Goal: Information Seeking & Learning: Check status

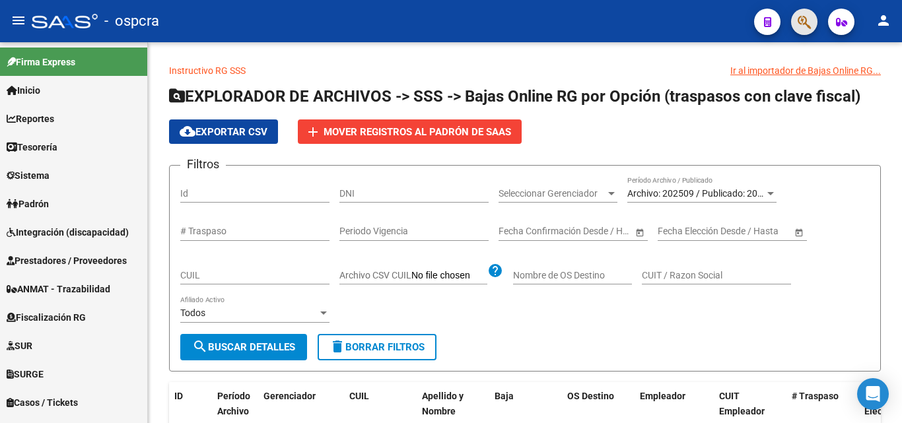
click at [811, 18] on button "button" at bounding box center [804, 22] width 26 height 26
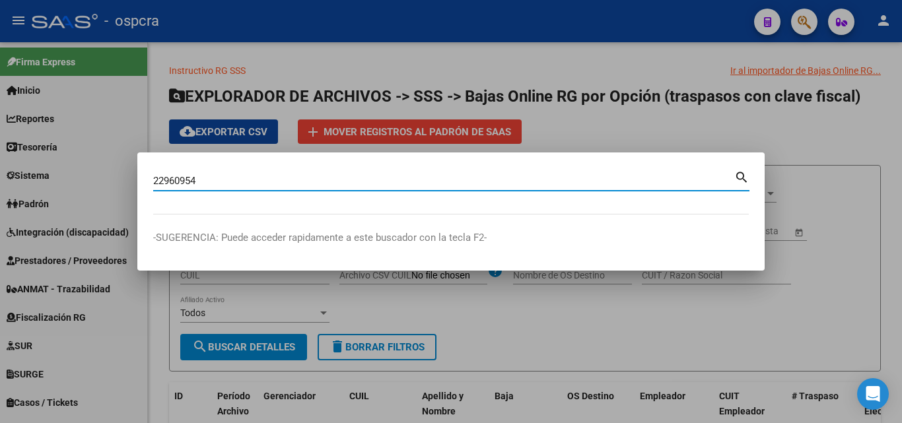
type input "22960954"
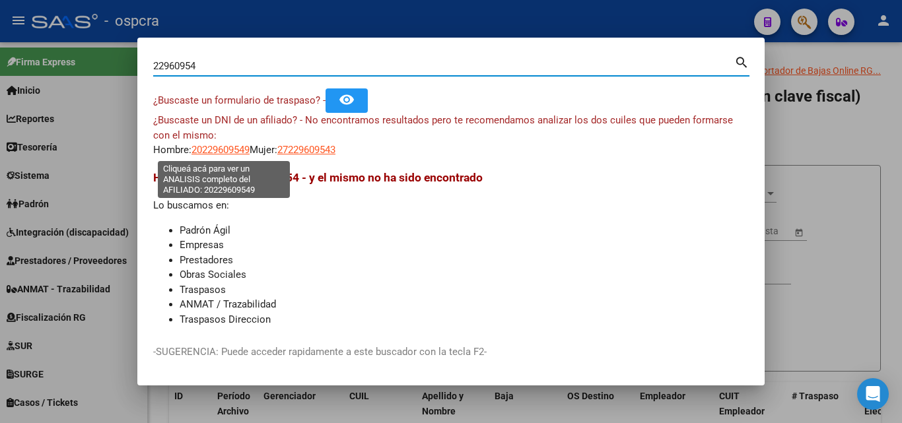
click at [214, 150] on span "20229609549" at bounding box center [220, 150] width 58 height 12
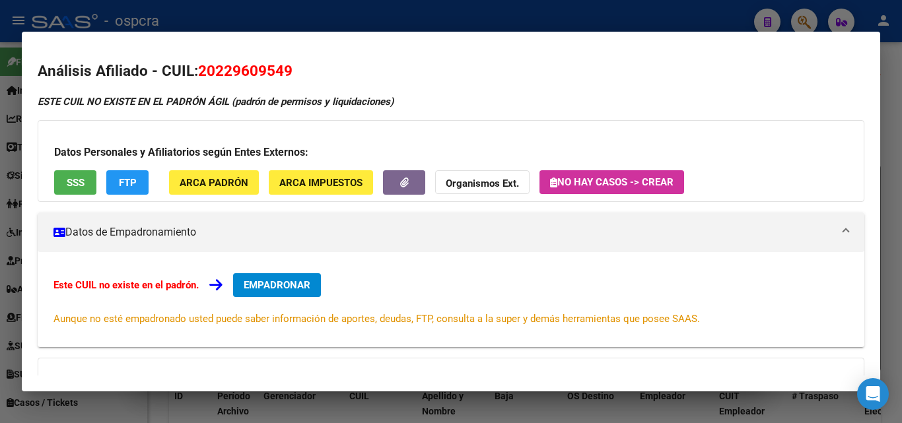
click at [0, 211] on div at bounding box center [451, 211] width 902 height 423
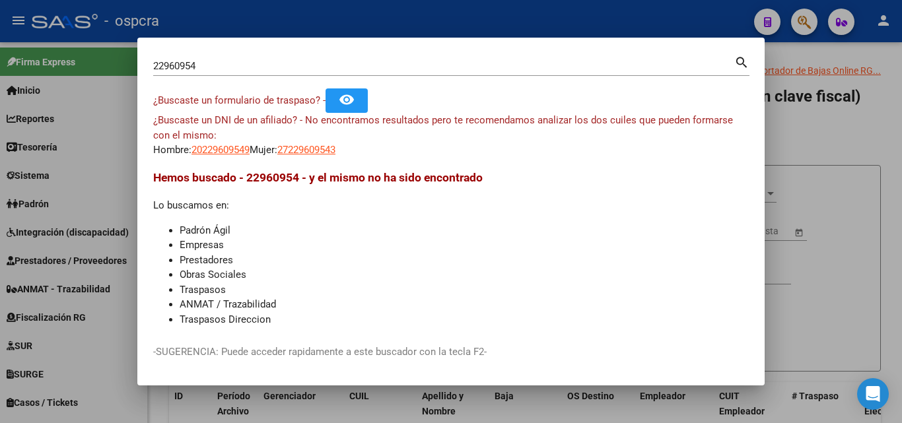
click at [888, 182] on div at bounding box center [451, 211] width 902 height 423
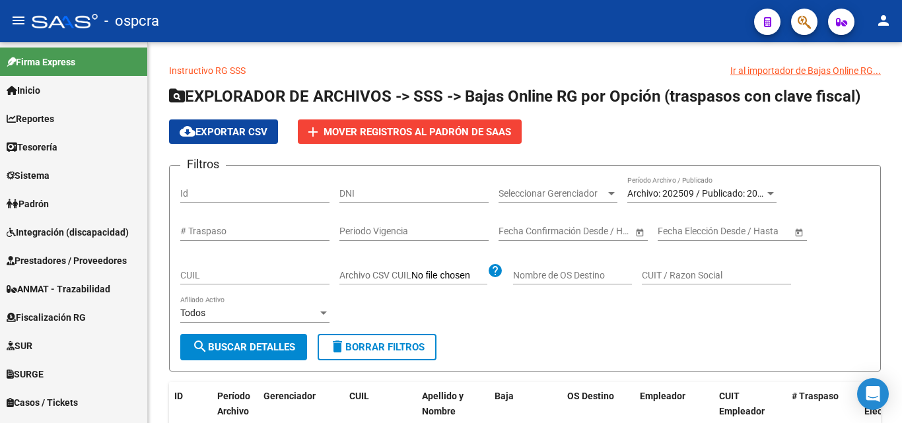
click at [788, 30] on div at bounding box center [798, 21] width 37 height 27
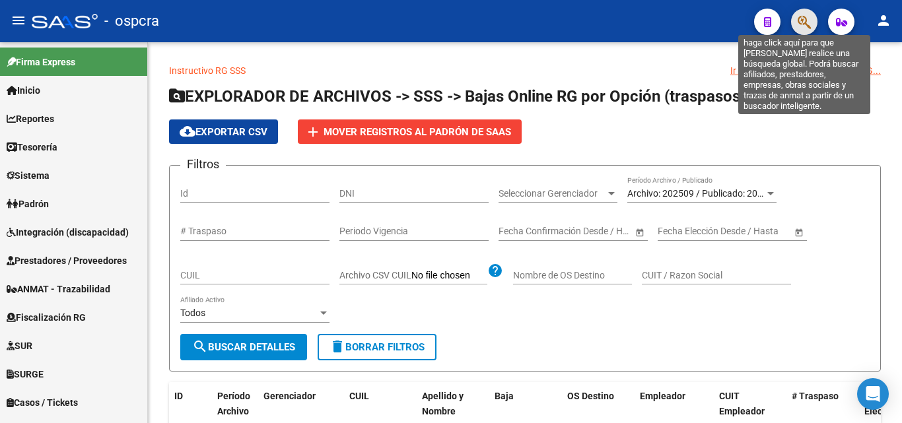
click at [803, 28] on icon "button" at bounding box center [803, 22] width 13 height 15
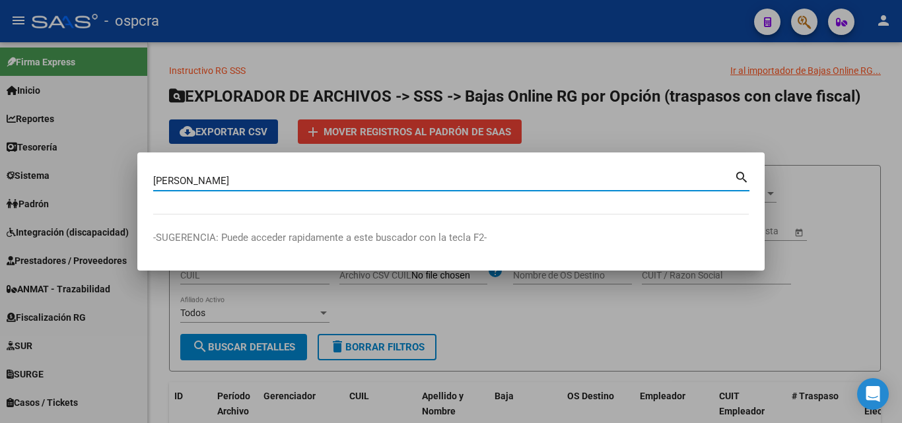
type input "[PERSON_NAME]"
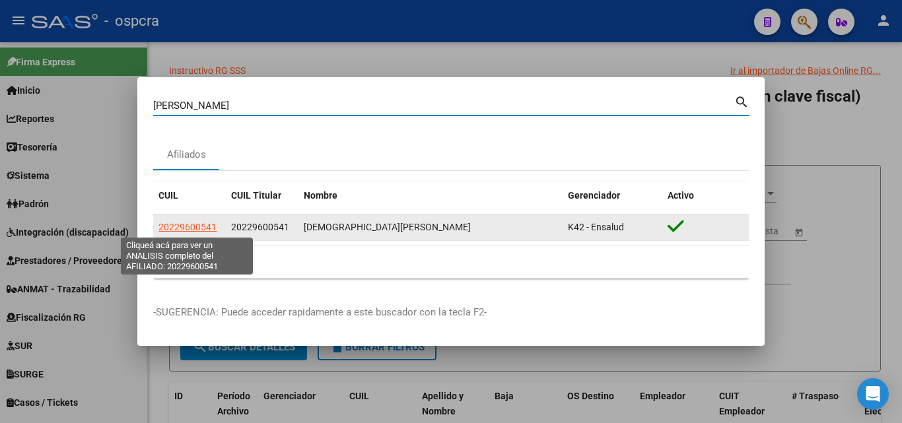
click at [192, 225] on span "20229600541" at bounding box center [187, 227] width 58 height 11
type textarea "20229600541"
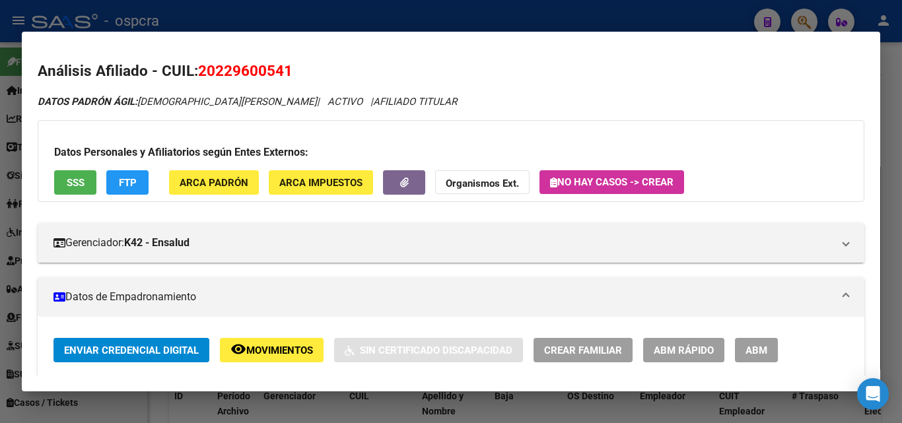
drag, startPoint x: 218, startPoint y: 70, endPoint x: 282, endPoint y: 70, distance: 64.7
click at [282, 70] on span "20229600541" at bounding box center [245, 70] width 94 height 17
copy span "22960054"
click at [436, 31] on div at bounding box center [451, 211] width 902 height 423
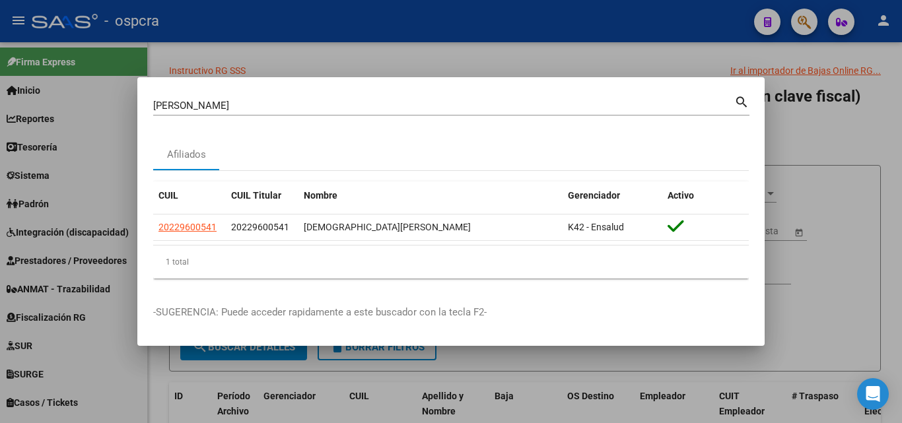
click at [546, 22] on div at bounding box center [451, 211] width 902 height 423
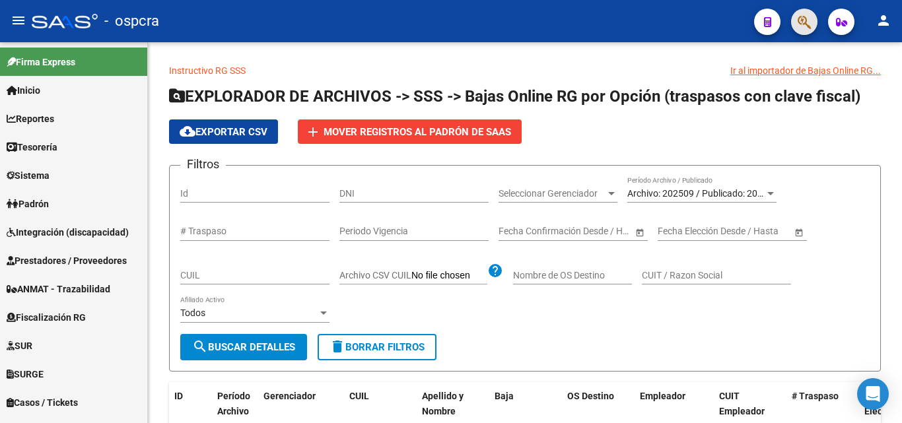
click at [814, 22] on button "button" at bounding box center [804, 22] width 26 height 26
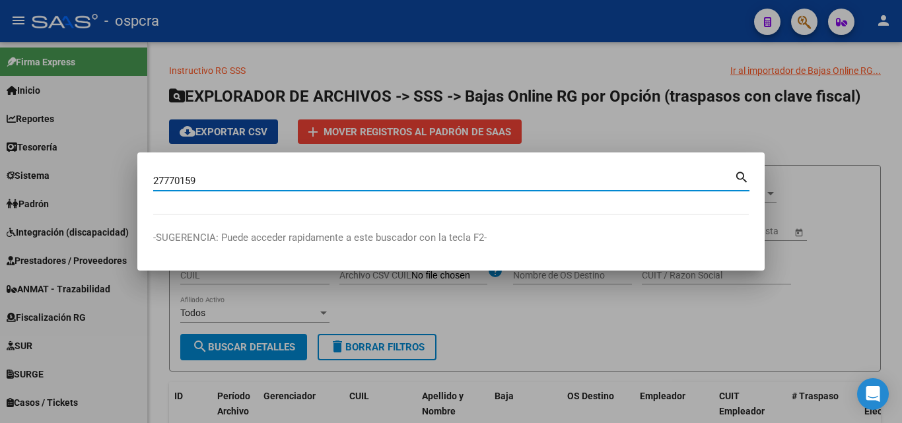
type input "27770159"
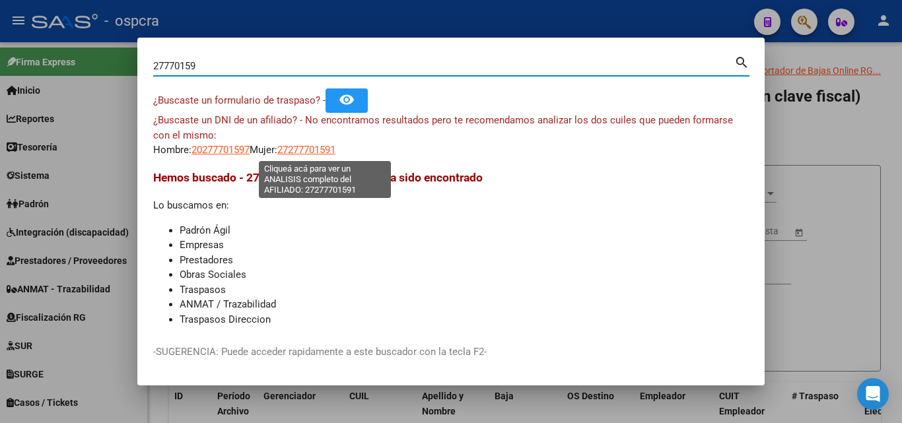
click at [325, 152] on span "27277701591" at bounding box center [306, 150] width 58 height 12
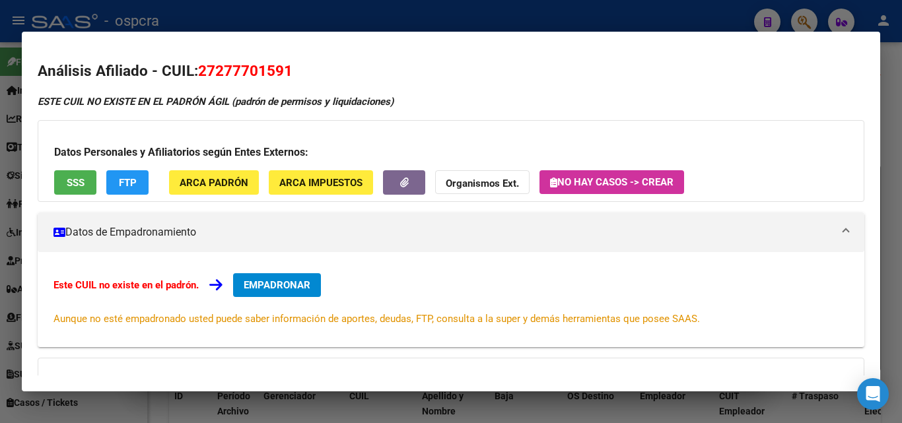
click at [72, 186] on span "SSS" at bounding box center [76, 183] width 18 height 12
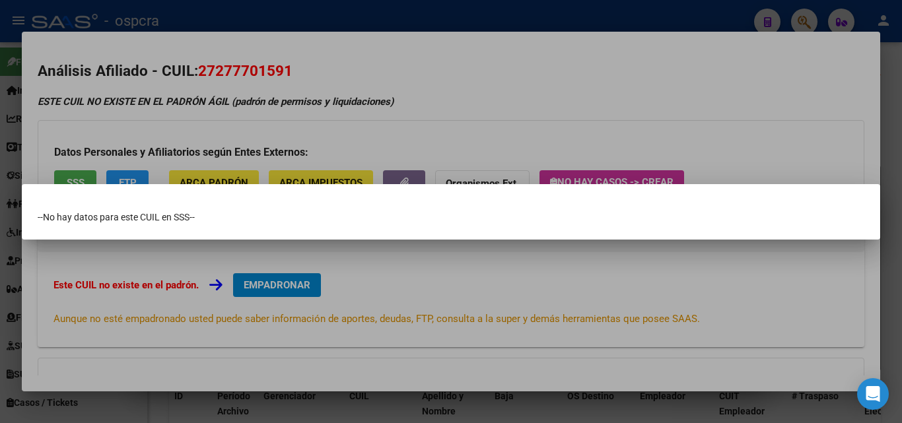
click at [72, 268] on div at bounding box center [451, 211] width 902 height 423
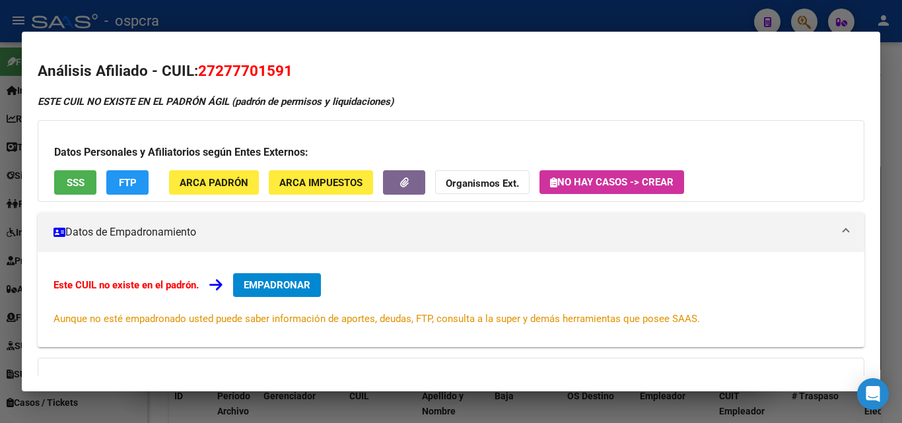
click at [0, 268] on div at bounding box center [451, 211] width 902 height 423
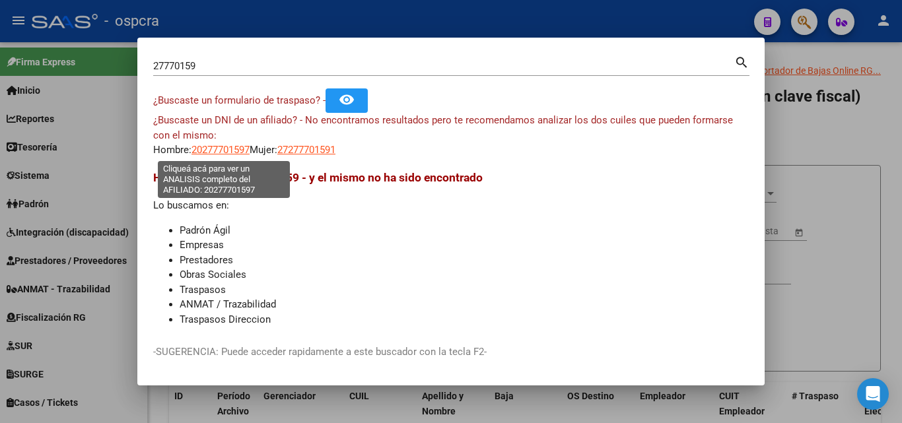
click at [231, 149] on span "20277701597" at bounding box center [220, 150] width 58 height 12
type textarea "20277701597"
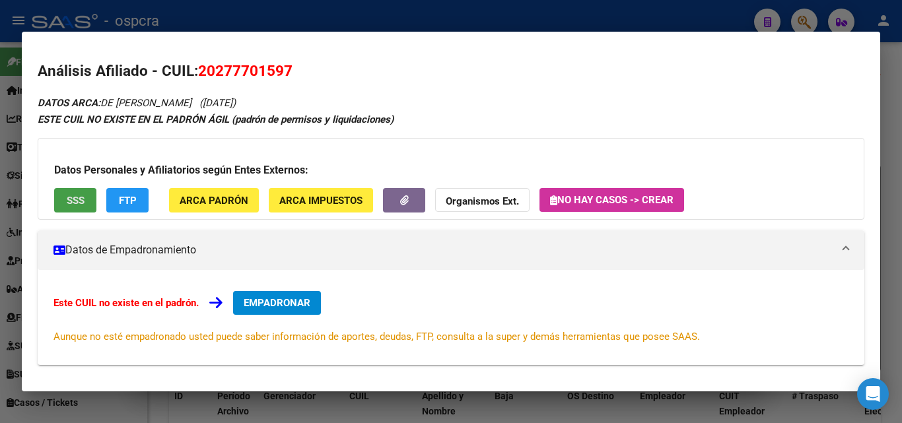
click at [84, 194] on button "SSS" at bounding box center [75, 200] width 42 height 24
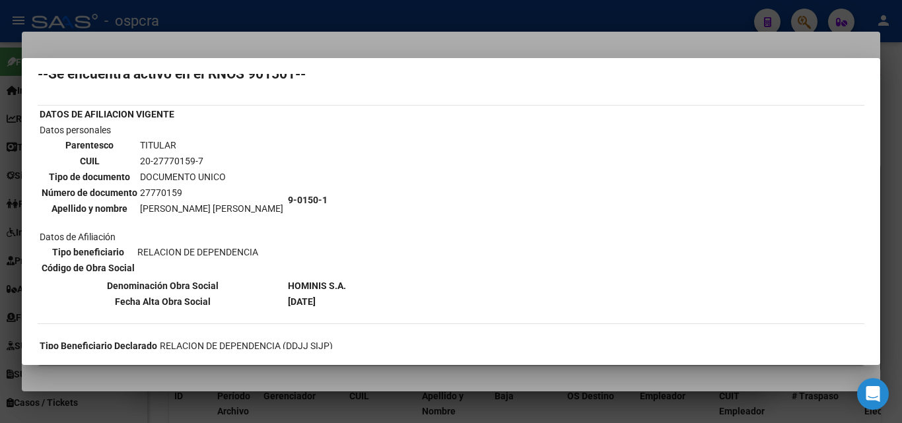
scroll to position [66, 0]
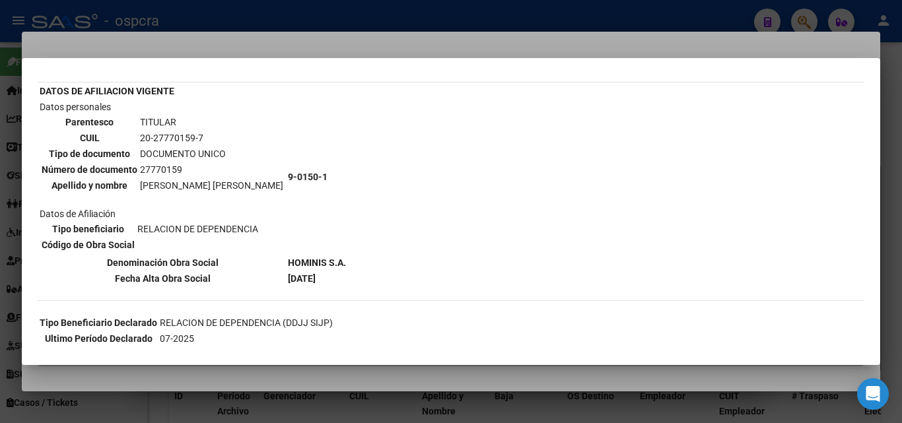
click at [0, 304] on div at bounding box center [451, 211] width 902 height 423
